Goal: Task Accomplishment & Management: Use online tool/utility

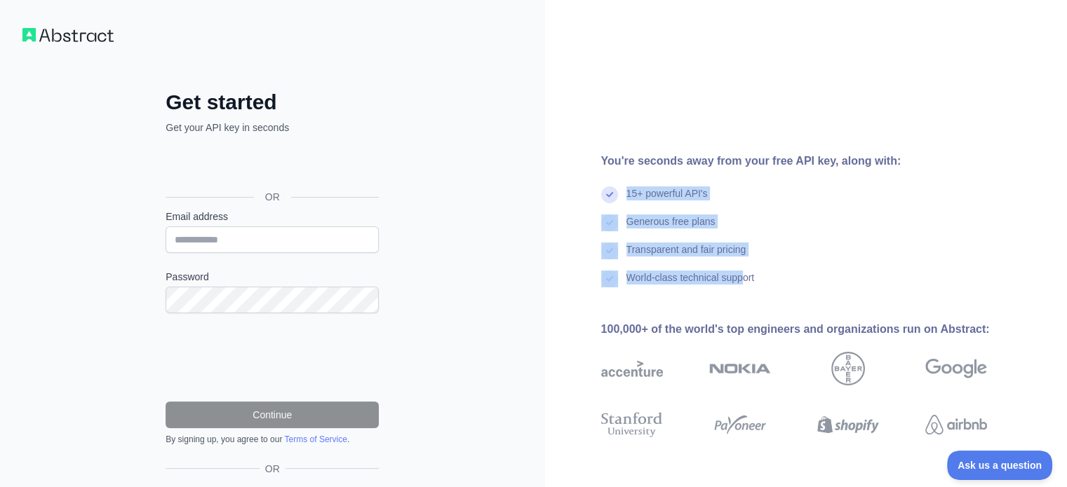
drag, startPoint x: 623, startPoint y: 188, endPoint x: 743, endPoint y: 298, distance: 163.3
click at [743, 298] on div "You're seconds away from your free API key, along with: 15+ powerful API's Gene…" at bounding box center [799, 287] width 509 height 269
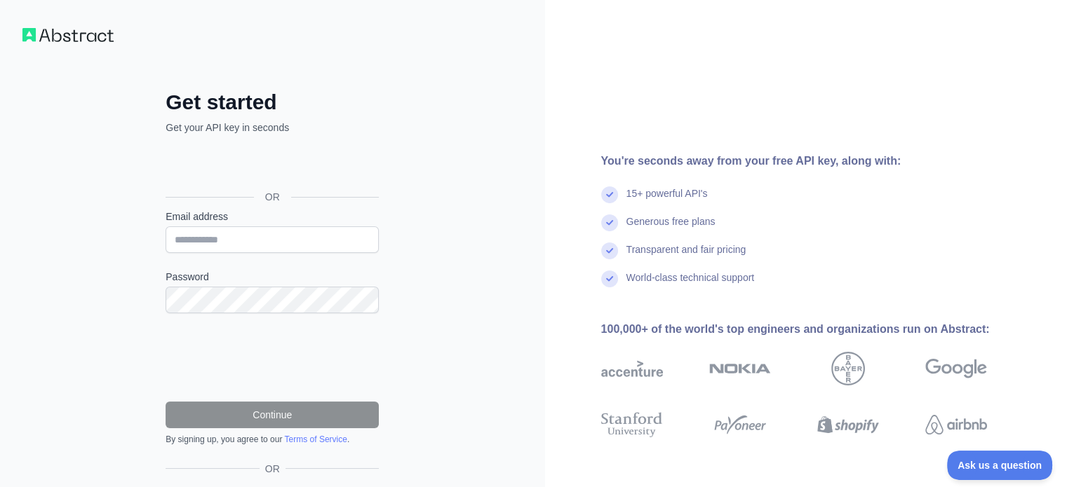
click at [845, 279] on div "World-class technical support" at bounding box center [816, 285] width 431 height 28
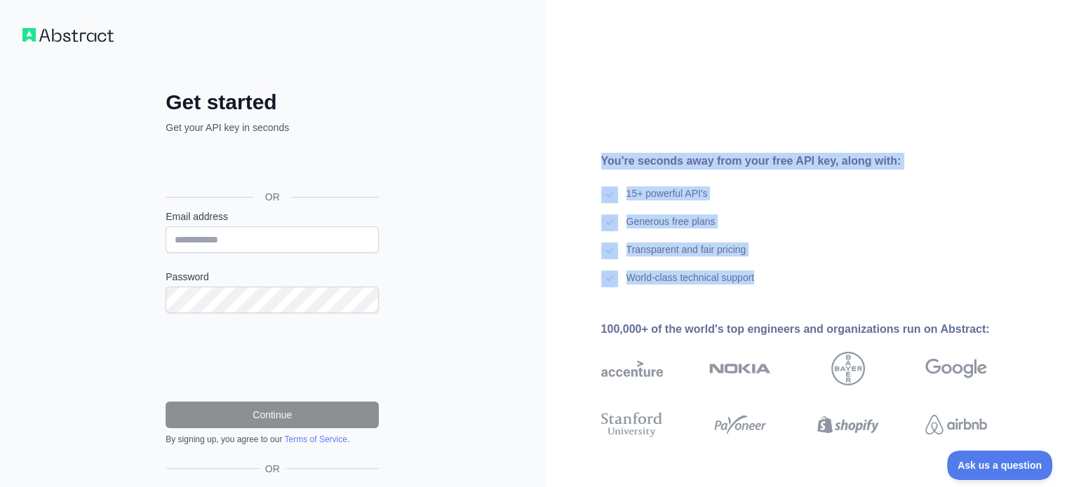
drag, startPoint x: 834, startPoint y: 283, endPoint x: 578, endPoint y: 157, distance: 285.1
click at [578, 157] on div "You're seconds away from your free API key, along with: 15+ powerful API's Gene…" at bounding box center [799, 287] width 509 height 269
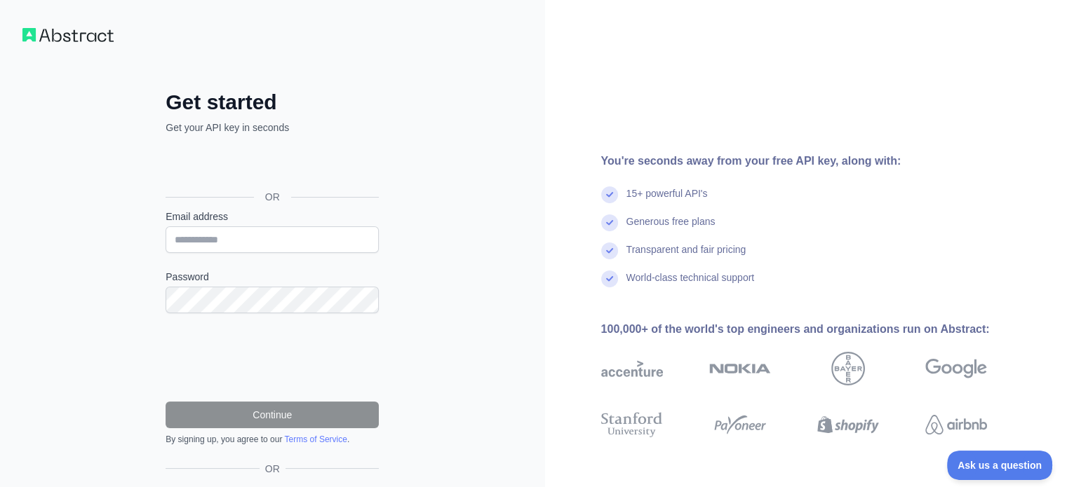
click at [507, 182] on div "Get started Get your API key in seconds OR Email address Password Continue By s…" at bounding box center [272, 288] width 545 height 576
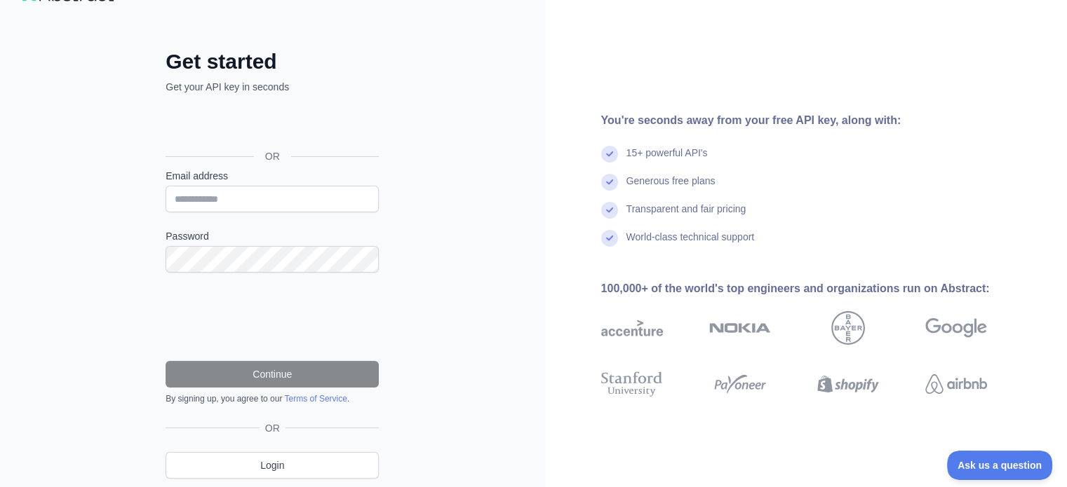
scroll to position [86, 0]
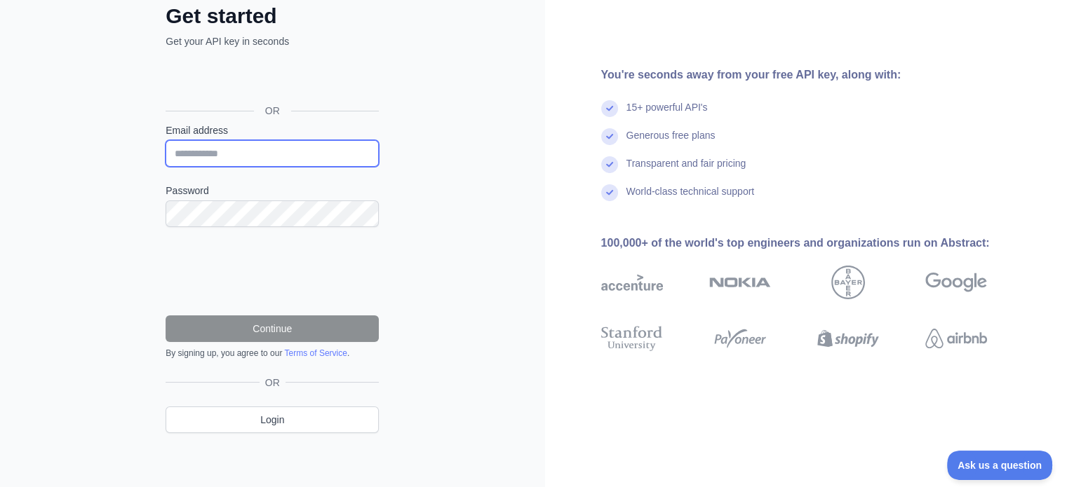
click at [247, 165] on input "Email address" at bounding box center [271, 153] width 213 height 27
drag, startPoint x: 452, startPoint y: 188, endPoint x: 408, endPoint y: 176, distance: 45.1
click at [452, 188] on div "Get started Get your API key in seconds OR Email address Password Continue By s…" at bounding box center [272, 202] width 545 height 576
click at [366, 151] on input "Email address" at bounding box center [271, 153] width 213 height 27
click at [356, 148] on input "Email address" at bounding box center [271, 153] width 213 height 27
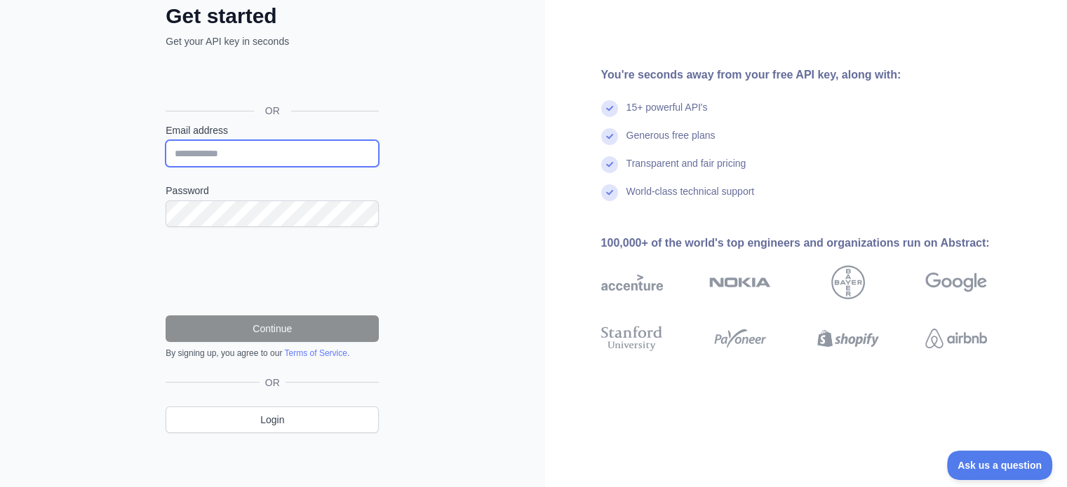
click at [345, 155] on input "Email address" at bounding box center [271, 153] width 213 height 27
type input "**********"
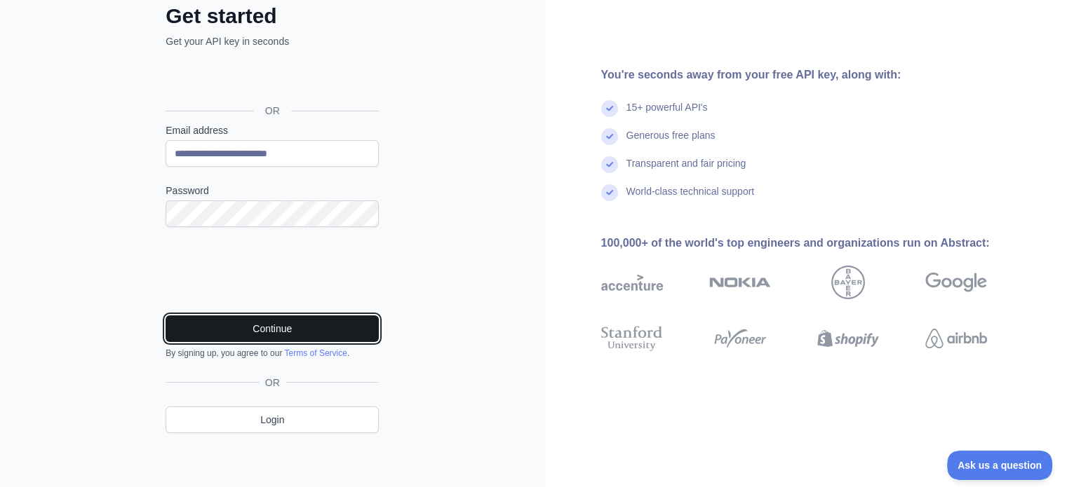
click at [286, 321] on button "Continue" at bounding box center [271, 329] width 213 height 27
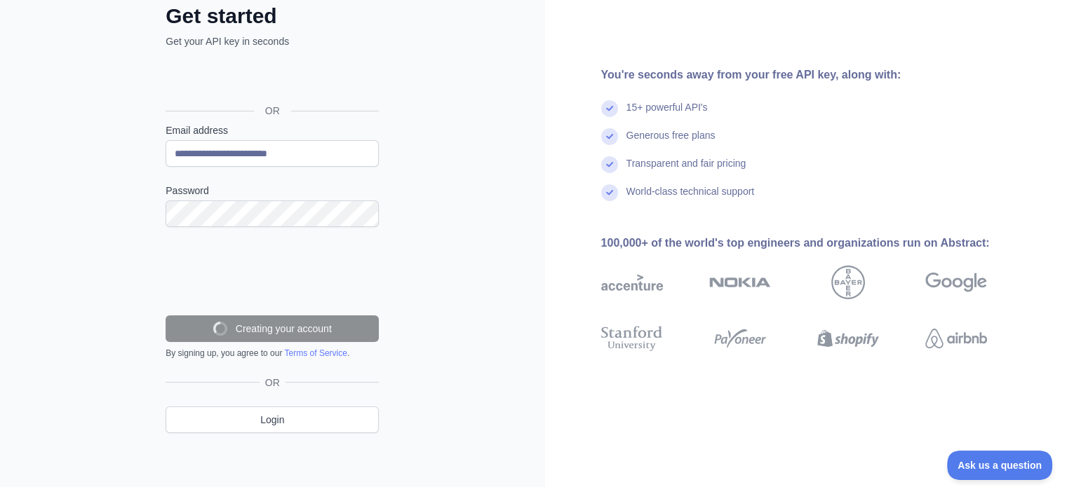
scroll to position [41, 0]
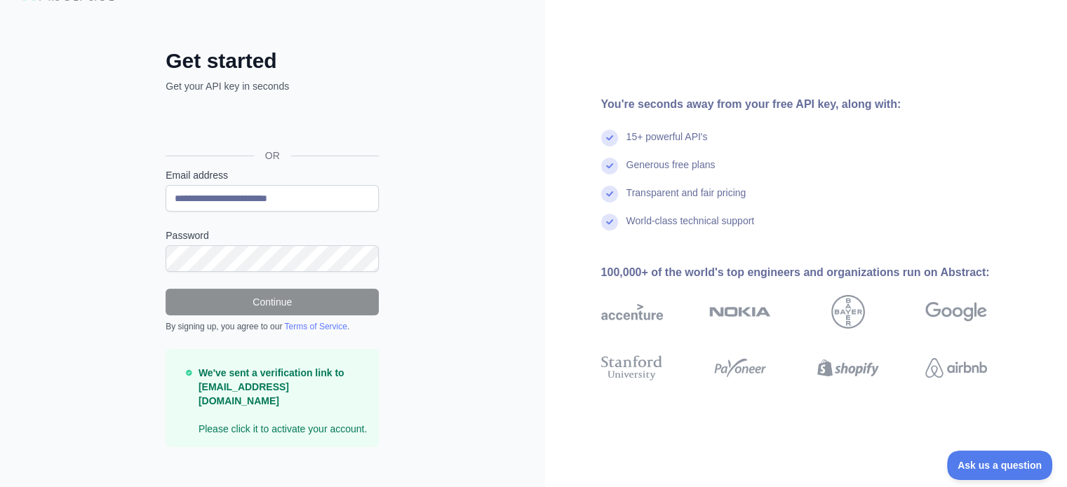
click at [300, 391] on strong "We've sent a verification link to [EMAIL_ADDRESS][DOMAIN_NAME]" at bounding box center [271, 386] width 146 height 39
click at [299, 391] on strong "We've sent a verification link to [EMAIL_ADDRESS][DOMAIN_NAME]" at bounding box center [271, 386] width 146 height 39
click at [300, 456] on div "**********" at bounding box center [272, 231] width 545 height 545
drag, startPoint x: 196, startPoint y: 417, endPoint x: 360, endPoint y: 415, distance: 164.1
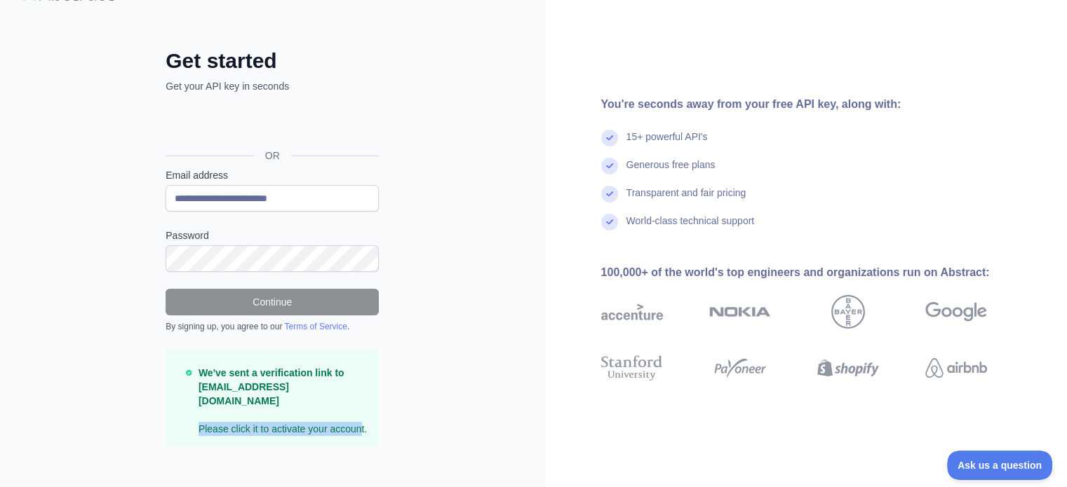
click at [360, 415] on div "We've sent a verification link to [EMAIL_ADDRESS][DOMAIN_NAME] Please click it …" at bounding box center [276, 401] width 182 height 70
click at [441, 353] on div "**********" at bounding box center [272, 231] width 545 height 545
click at [411, 369] on div "**********" at bounding box center [272, 231] width 545 height 545
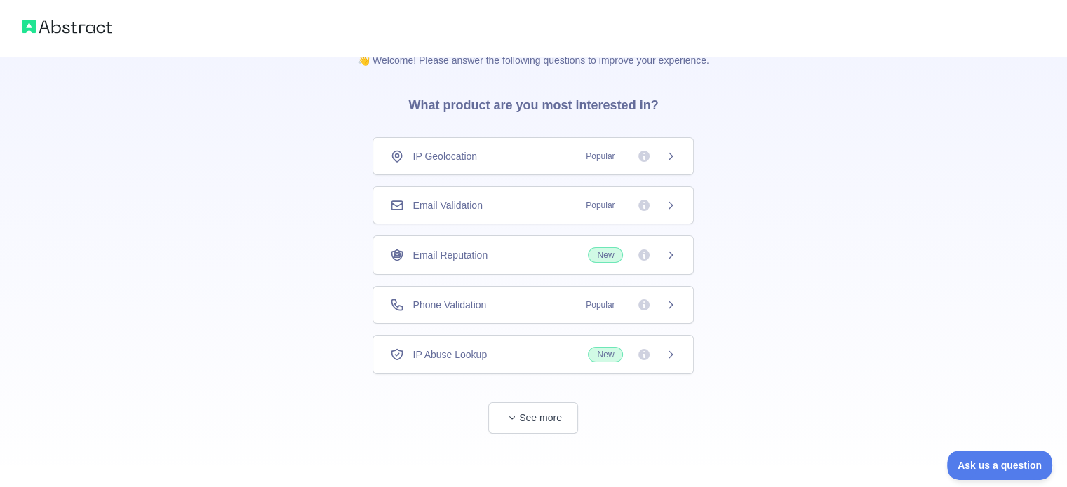
click at [493, 201] on div "Email Validation Popular" at bounding box center [533, 205] width 286 height 14
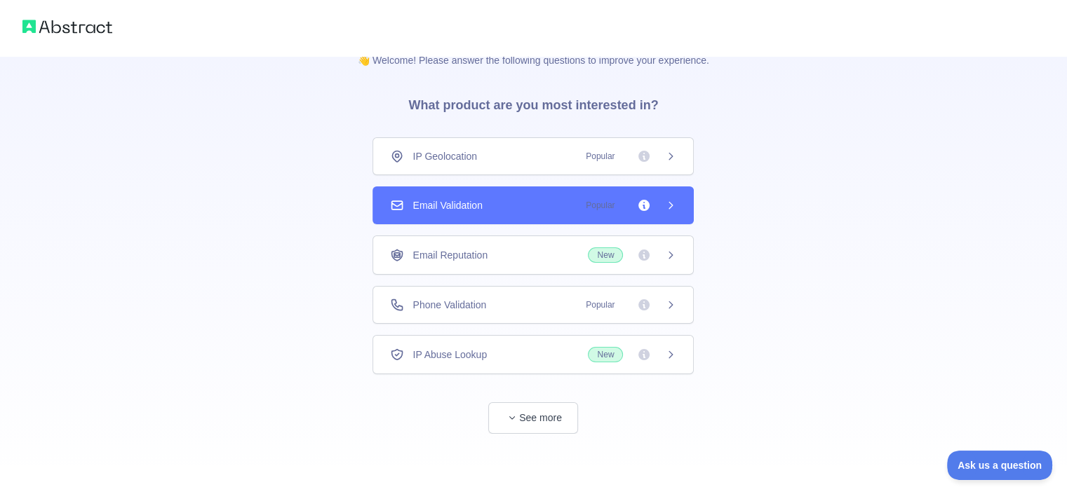
click at [521, 442] on div "👋 Welcome! Please answer the following questions to improve your experience. Wh…" at bounding box center [533, 260] width 396 height 459
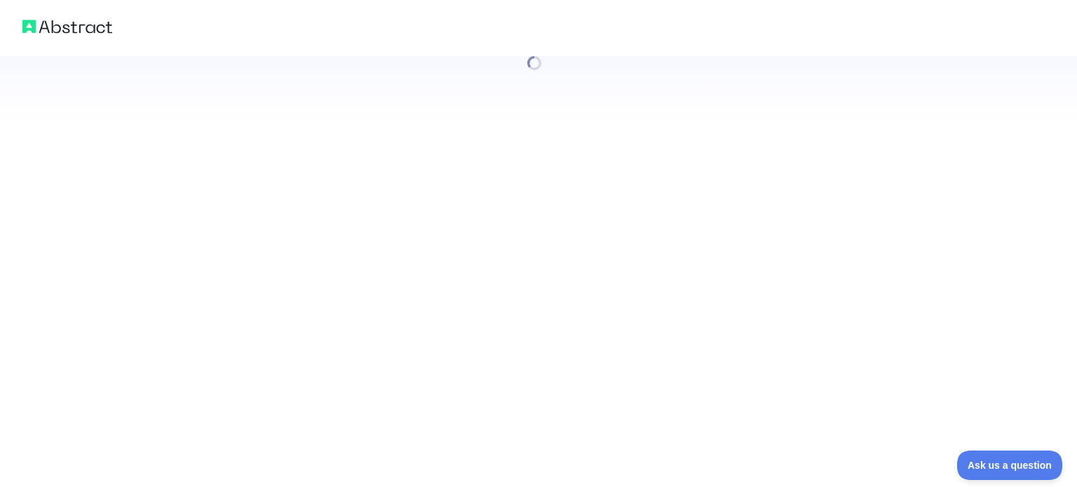
click at [527, 416] on div at bounding box center [538, 243] width 1077 height 487
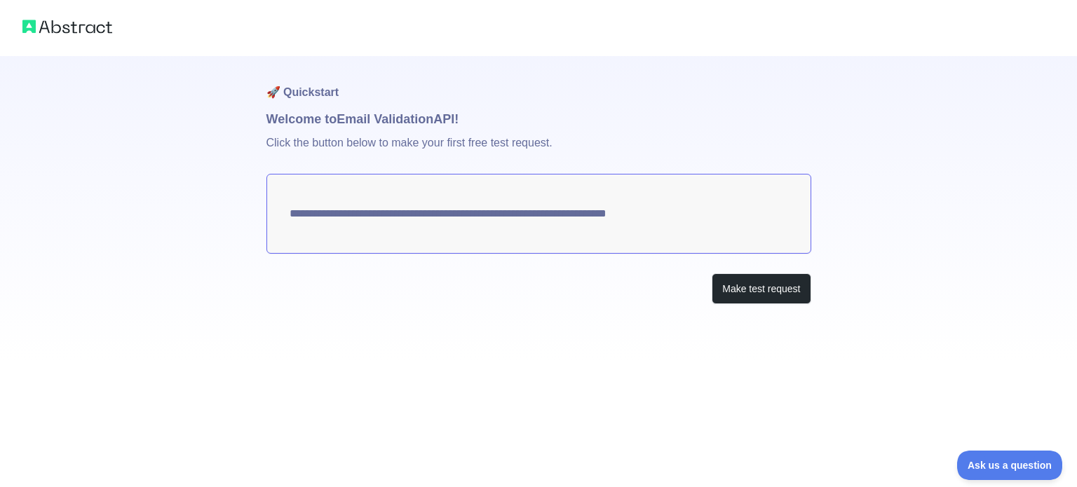
drag, startPoint x: 736, startPoint y: 228, endPoint x: 323, endPoint y: 224, distance: 412.3
click at [323, 224] on textarea "**********" at bounding box center [538, 214] width 545 height 80
drag, startPoint x: 440, startPoint y: 246, endPoint x: 305, endPoint y: 227, distance: 136.6
click at [440, 246] on textarea "**********" at bounding box center [538, 214] width 545 height 80
drag, startPoint x: 202, startPoint y: 221, endPoint x: 295, endPoint y: 223, distance: 92.6
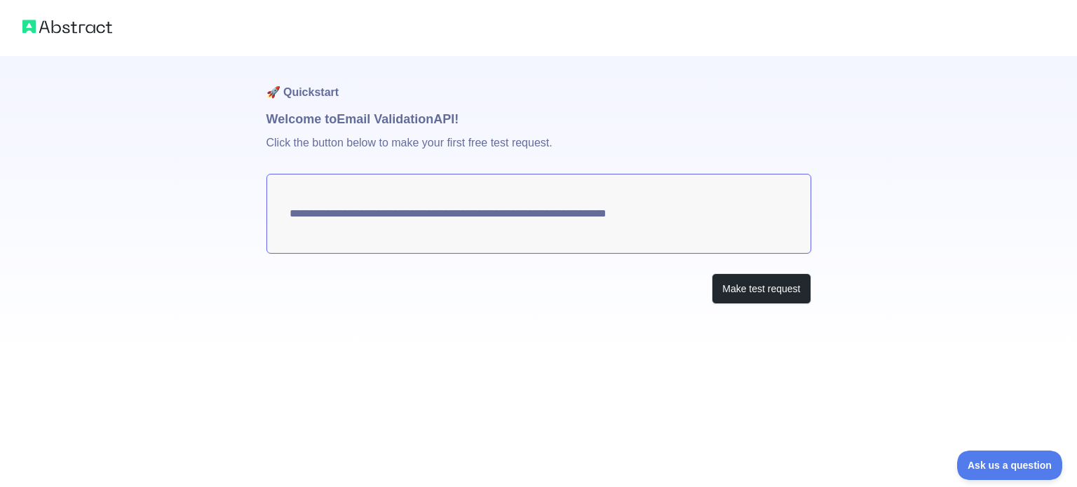
click at [230, 224] on div "**********" at bounding box center [538, 180] width 1077 height 360
drag, startPoint x: 301, startPoint y: 223, endPoint x: 688, endPoint y: 220, distance: 387.1
click at [670, 224] on textarea "**********" at bounding box center [538, 214] width 545 height 80
drag, startPoint x: 568, startPoint y: 200, endPoint x: 358, endPoint y: 196, distance: 209.7
click at [359, 191] on textarea "**********" at bounding box center [538, 214] width 545 height 80
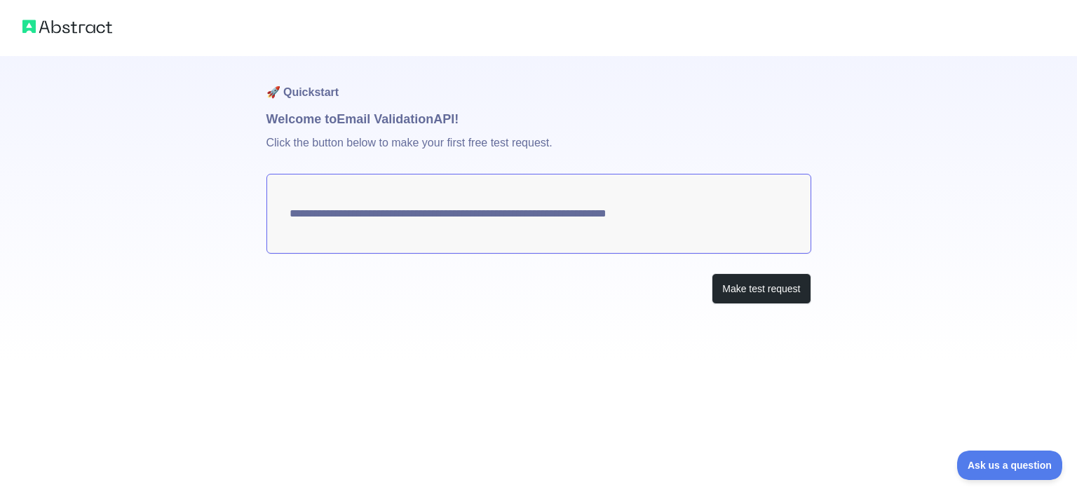
click at [392, 334] on div "**********" at bounding box center [538, 208] width 545 height 304
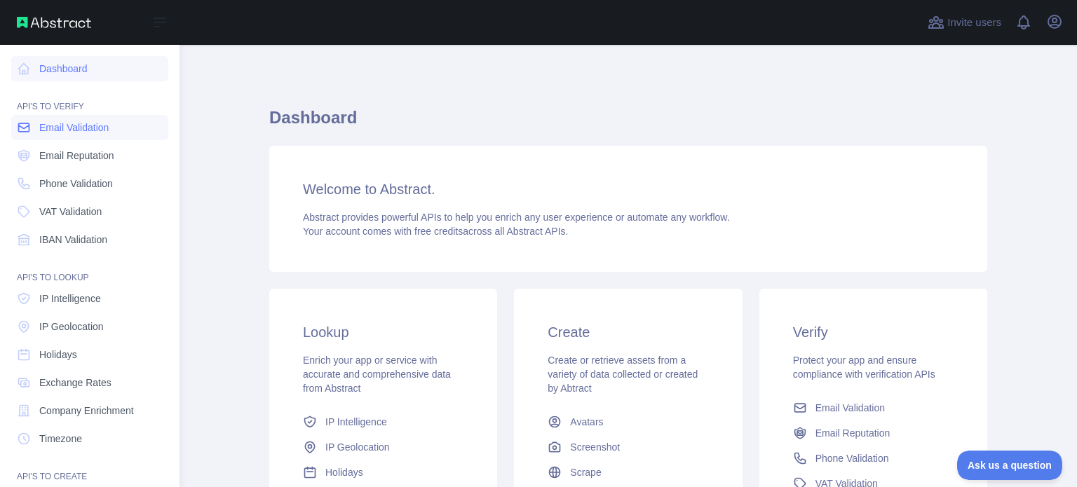
click at [90, 136] on link "Email Validation" at bounding box center [89, 127] width 157 height 25
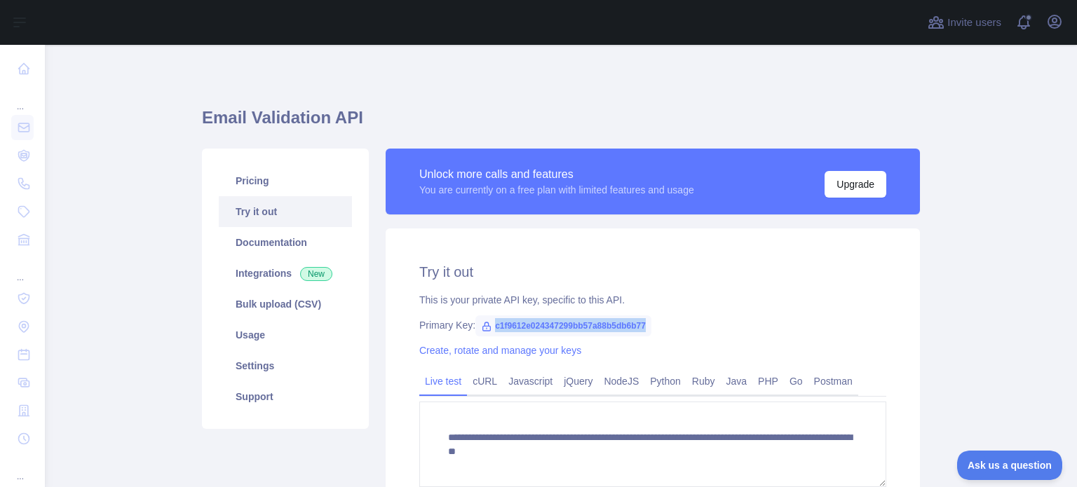
drag, startPoint x: 487, startPoint y: 322, endPoint x: 682, endPoint y: 325, distance: 195.0
click at [682, 325] on div "Primary Key: c1f9612e024347299bb57a88b5db6b77" at bounding box center [652, 325] width 467 height 14
click at [712, 294] on div "This is your private API key, specific to this API." at bounding box center [652, 300] width 467 height 14
click at [278, 233] on link "Documentation" at bounding box center [285, 242] width 133 height 31
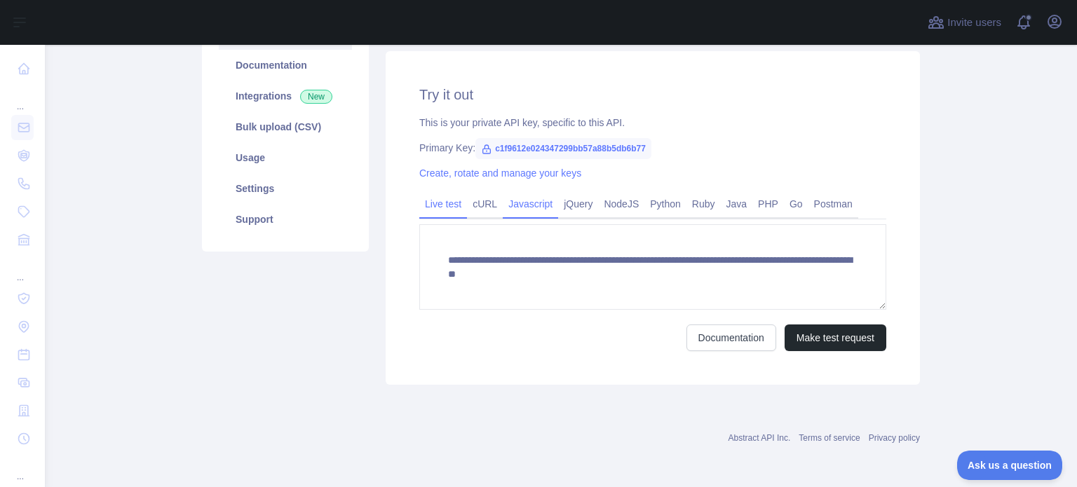
click at [522, 208] on link "Javascript" at bounding box center [530, 204] width 55 height 22
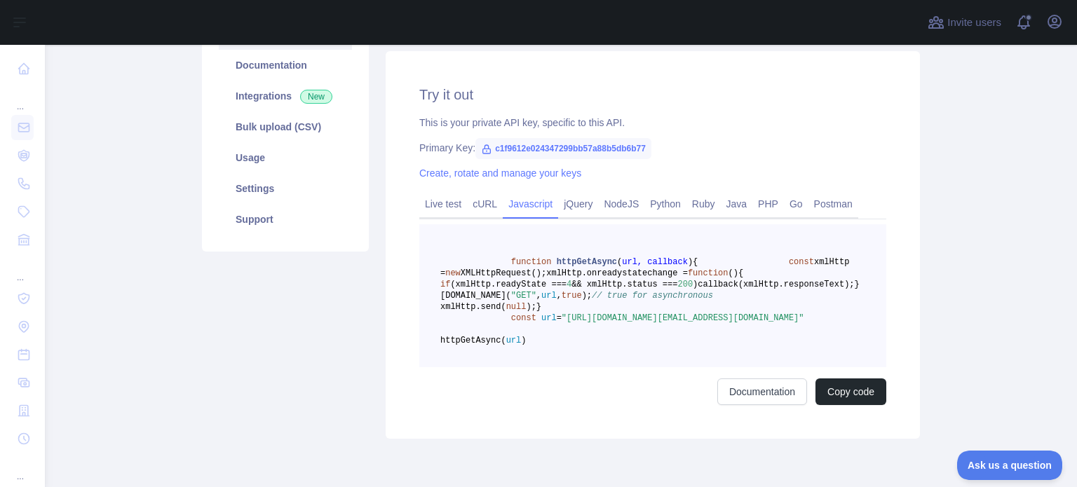
drag, startPoint x: 496, startPoint y: 260, endPoint x: 539, endPoint y: 348, distance: 97.9
click at [539, 348] on pre "function httpGetAsync ( url, callback ) { const xmlHttp = new XMLHttpRequest();…" at bounding box center [652, 295] width 467 height 143
click at [644, 318] on pre "function httpGetAsync ( url, callback ) { const xmlHttp = new XMLHttpRequest();…" at bounding box center [652, 295] width 467 height 143
drag, startPoint x: 705, startPoint y: 297, endPoint x: 727, endPoint y: 300, distance: 22.7
click at [677, 290] on span "&& xmlHttp.status ===" at bounding box center [624, 285] width 106 height 10
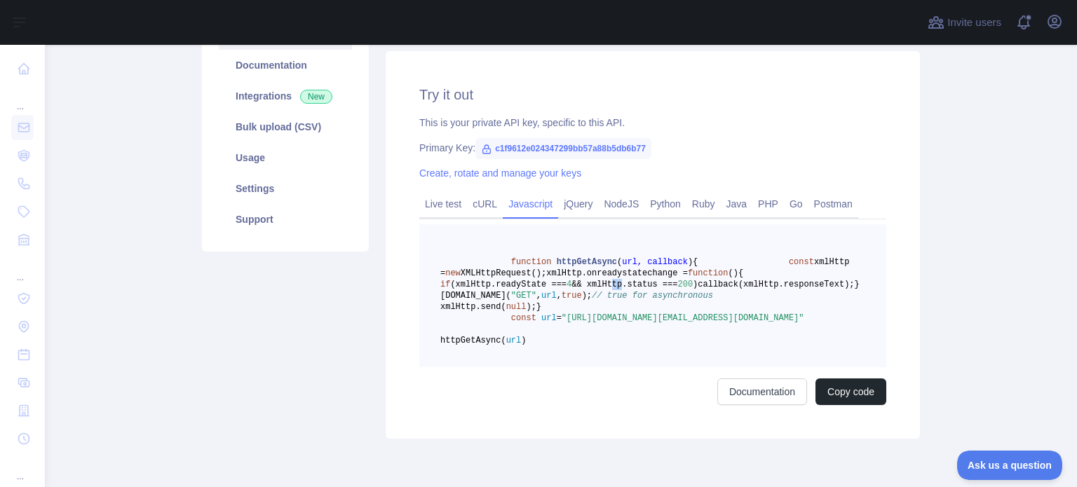
drag, startPoint x: 737, startPoint y: 300, endPoint x: 776, endPoint y: 304, distance: 39.4
click at [776, 304] on pre "function httpGetAsync ( url, callback ) { const xmlHttp = new XMLHttpRequest();…" at bounding box center [652, 295] width 467 height 143
click at [785, 334] on pre "function httpGetAsync ( url, callback ) { const xmlHttp = new XMLHttpRequest();…" at bounding box center [652, 295] width 467 height 143
drag, startPoint x: 550, startPoint y: 353, endPoint x: 498, endPoint y: 289, distance: 82.2
click at [498, 289] on pre "function httpGetAsync ( url, callback ) { const xmlHttp = new XMLHttpRequest();…" at bounding box center [652, 295] width 467 height 143
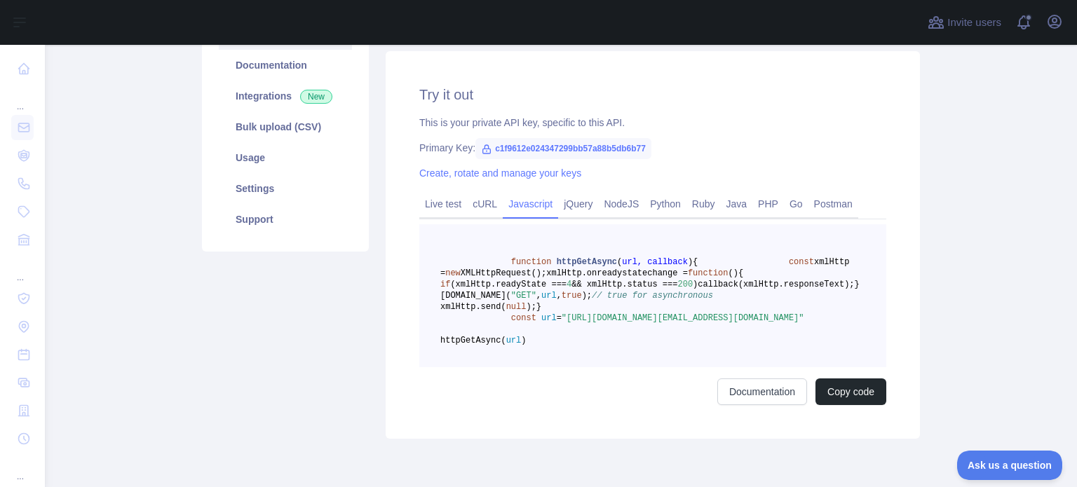
click at [619, 323] on span ""https://emailvalidation.abstractapi.com/v1/?api_key=c1f9612e024347299bb57a88b5…" at bounding box center [683, 318] width 243 height 10
drag, startPoint x: 791, startPoint y: 382, endPoint x: 510, endPoint y: 377, distance: 281.2
click at [510, 367] on pre "function httpGetAsync ( url, callback ) { const xmlHttp = new XMLHttpRequest();…" at bounding box center [652, 295] width 467 height 143
click at [645, 323] on span ""https://emailvalidation.abstractapi.com/v1/?api_key=c1f9612e024347299bb57a88b5…" at bounding box center [683, 318] width 243 height 10
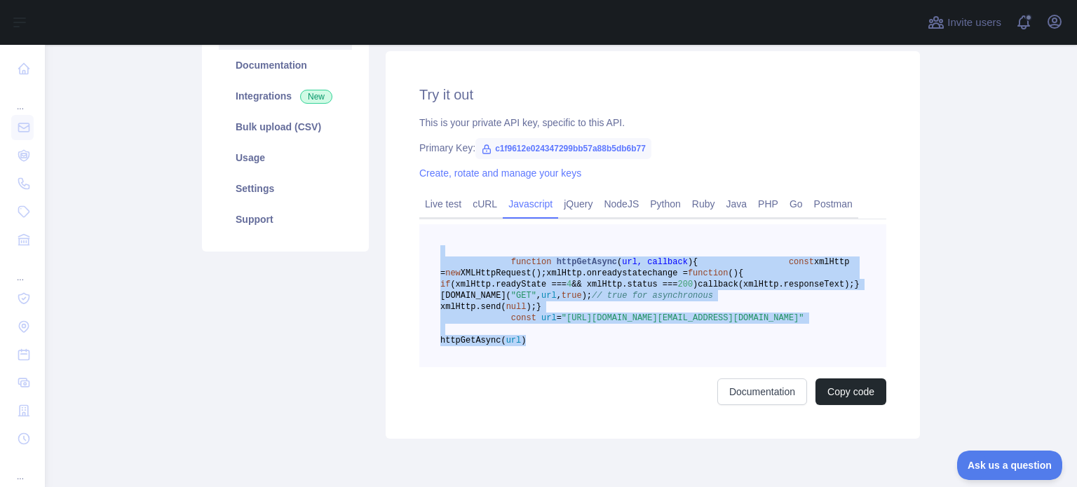
drag, startPoint x: 592, startPoint y: 419, endPoint x: 458, endPoint y: 246, distance: 218.4
click at [459, 250] on pre "function httpGetAsync ( url, callback ) { const xmlHttp = new XMLHttpRequest();…" at bounding box center [652, 295] width 467 height 143
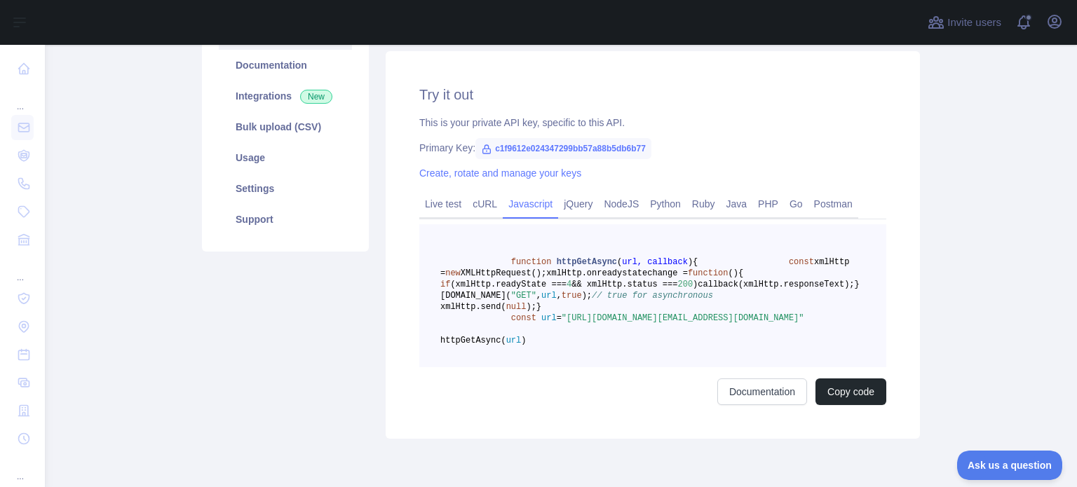
click at [333, 345] on div "Pricing Try it out Documentation Integrations New Bulk upload (CSV) Usage Setti…" at bounding box center [286, 205] width 184 height 468
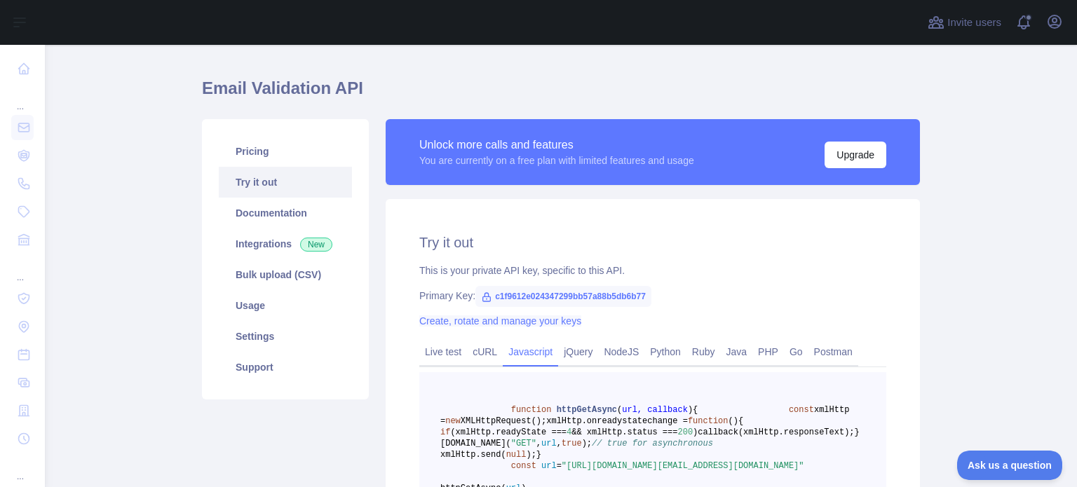
scroll to position [23, 0]
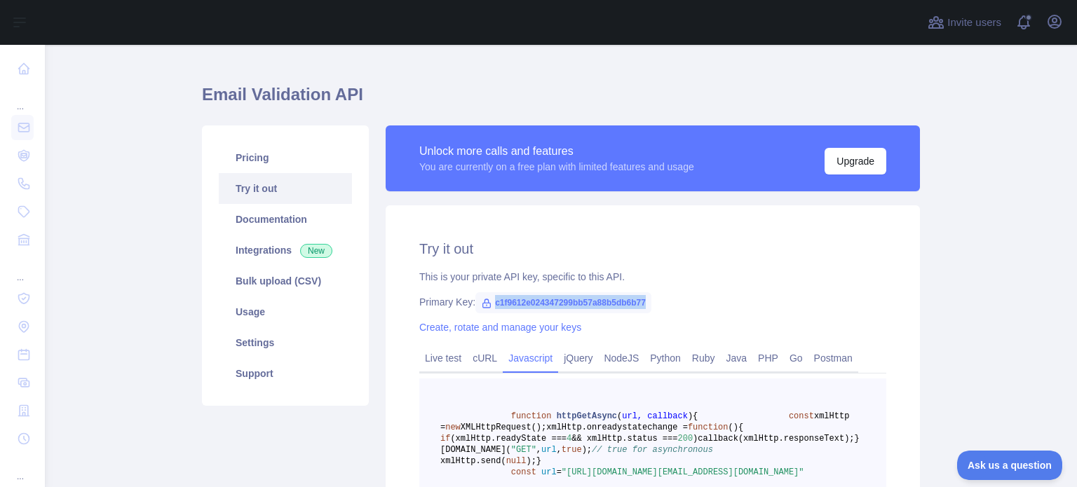
drag, startPoint x: 487, startPoint y: 306, endPoint x: 648, endPoint y: 306, distance: 160.6
click at [648, 306] on div "Primary Key: c1f9612e024347299bb57a88b5db6b77" at bounding box center [652, 302] width 467 height 14
copy span "c1f9612e024347299bb57a88b5db6b77"
click at [708, 285] on div "Try it out This is your private API key, specific to this API. Primary Key: c1f…" at bounding box center [653, 399] width 534 height 388
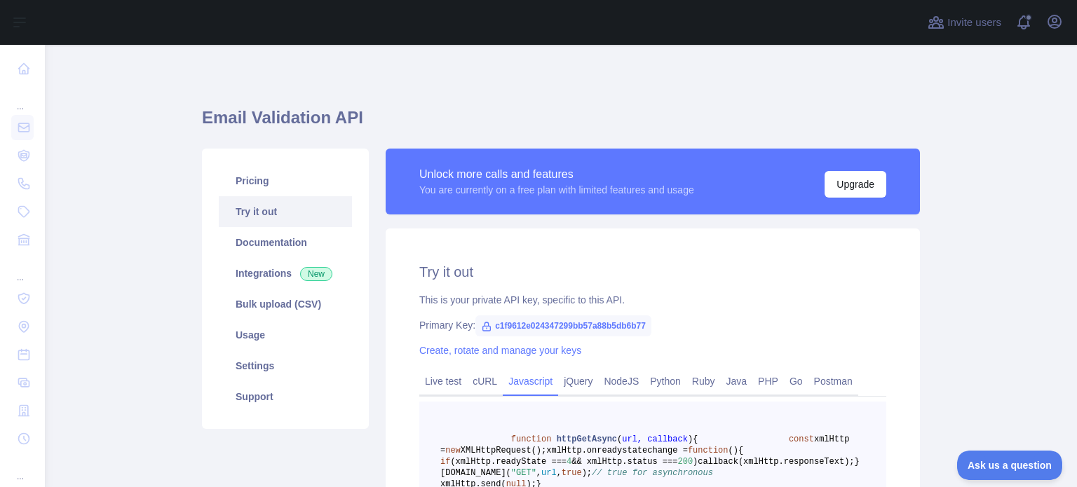
click at [690, 126] on h1 "Email Validation API" at bounding box center [561, 124] width 718 height 34
click at [1058, 22] on icon "button" at bounding box center [1054, 21] width 17 height 17
click at [581, 67] on div "Email Validation API Pricing Try it out Documentation Integrations New Bulk upl…" at bounding box center [561, 382] width 718 height 675
